Goal: Task Accomplishment & Management: Use online tool/utility

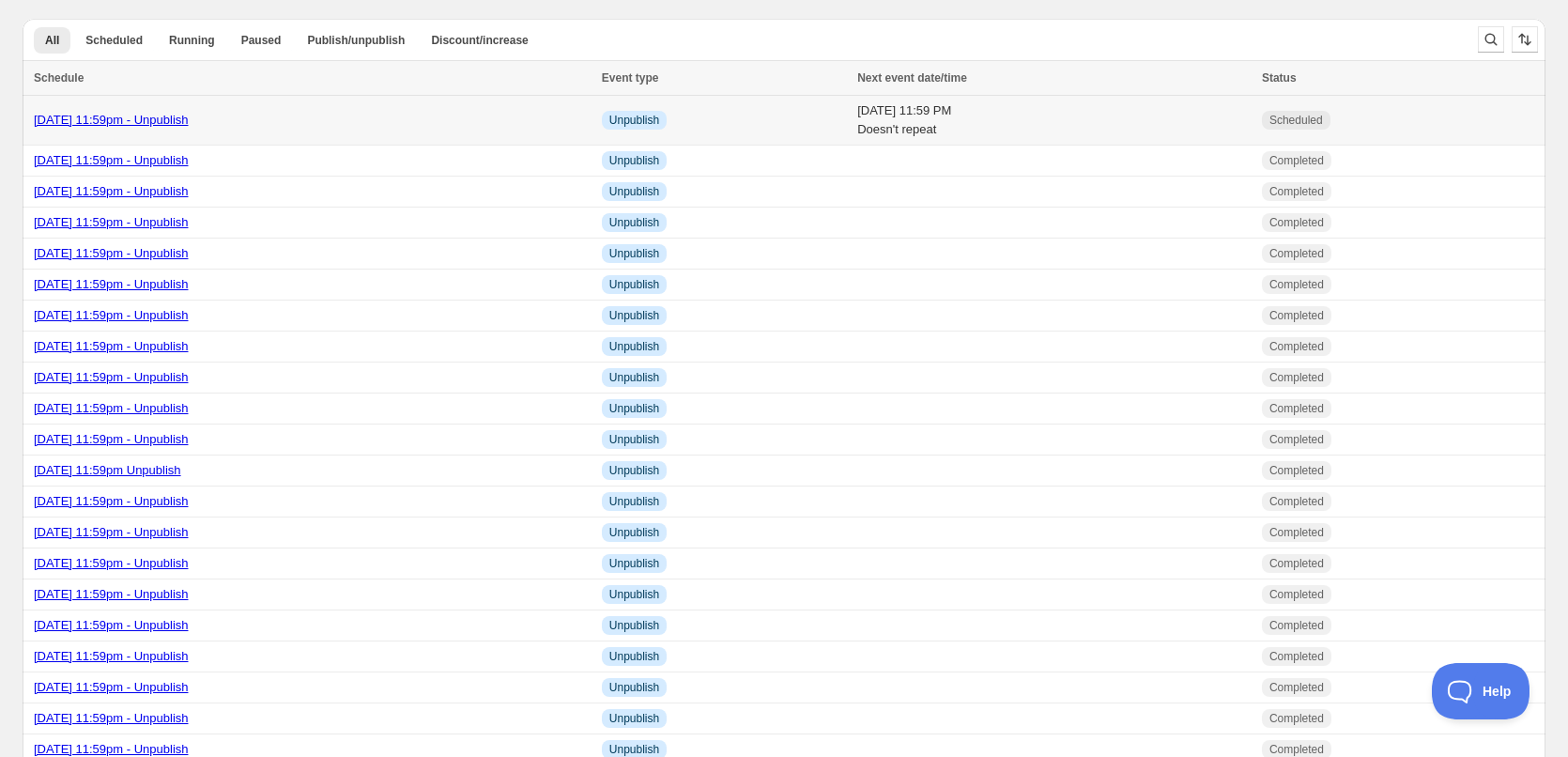
click at [271, 139] on td "[DATE] 11:59pm - Unpublish" at bounding box center [309, 120] width 573 height 49
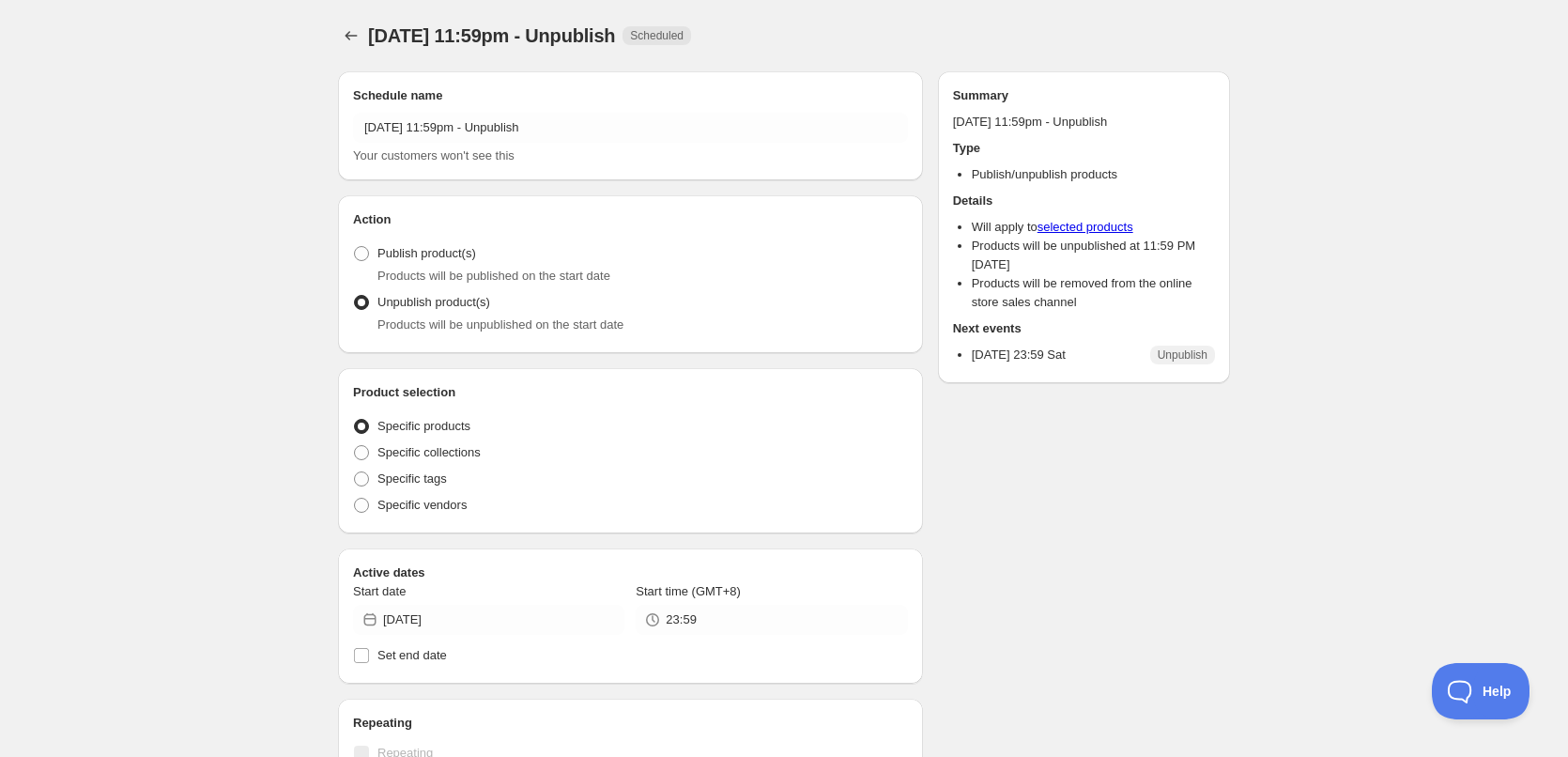
radio input "true"
checkbox input "true"
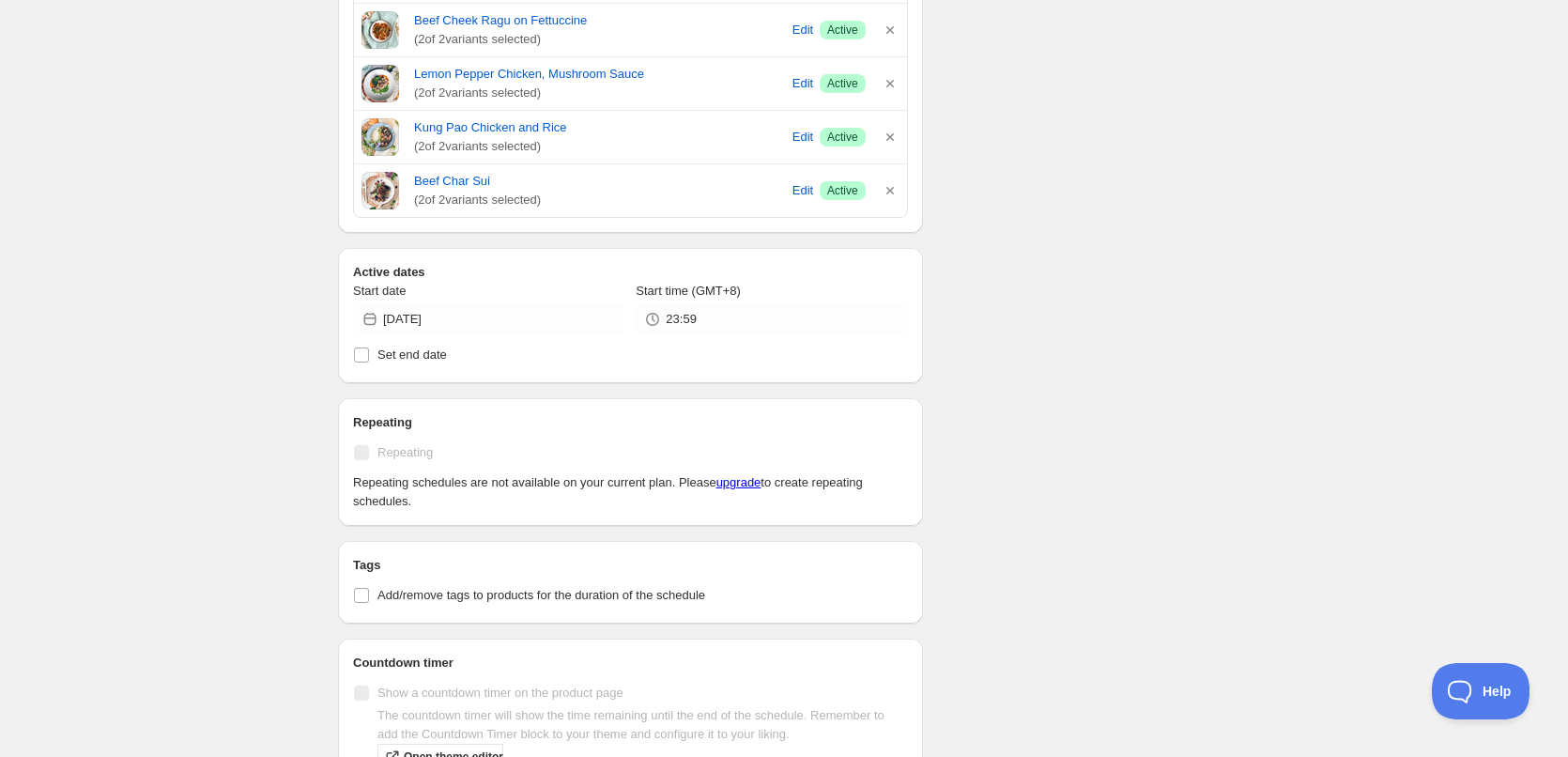
scroll to position [845, 0]
